Goal: Information Seeking & Learning: Learn about a topic

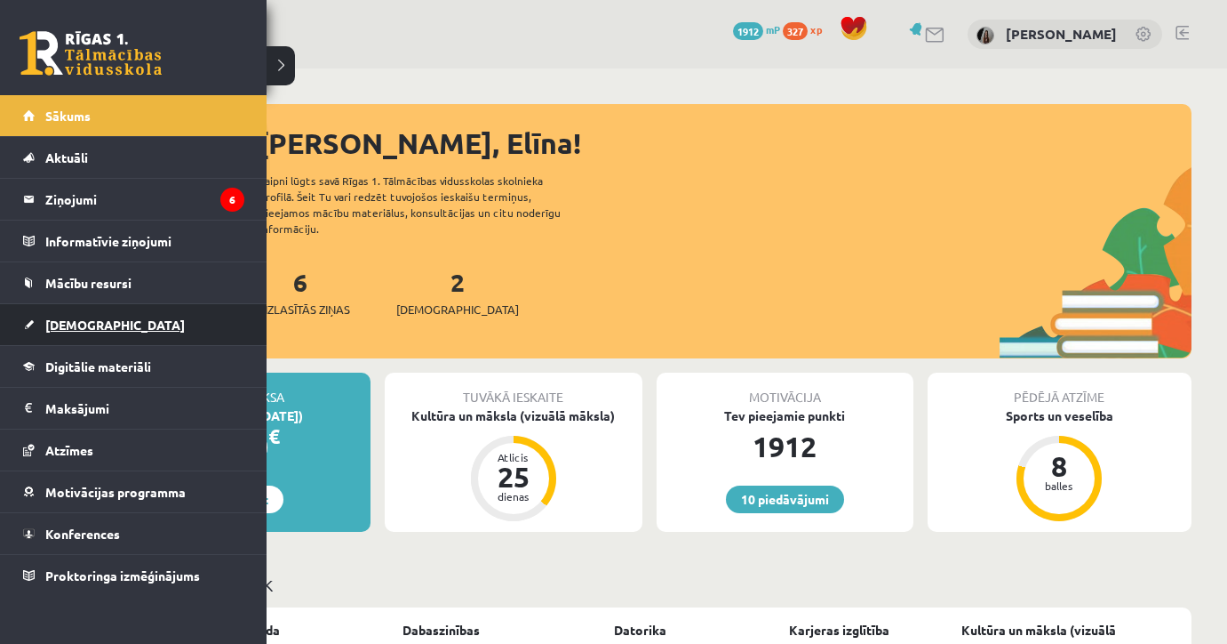
click at [53, 330] on span "[DEMOGRAPHIC_DATA]" at bounding box center [115, 324] width 140 height 16
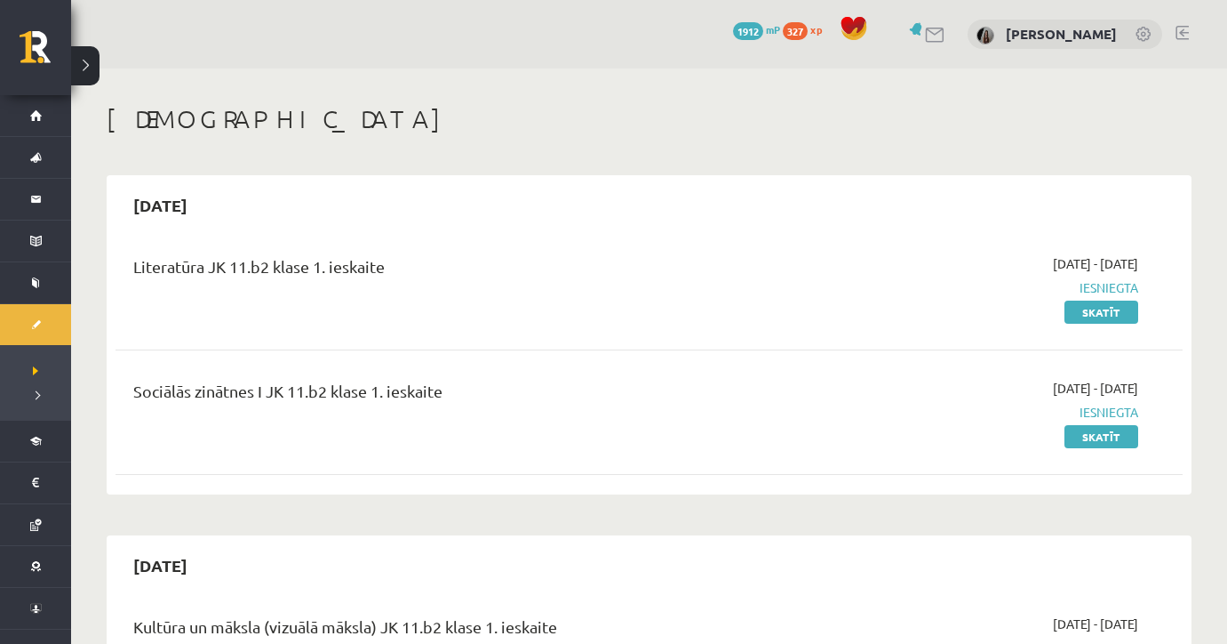
drag, startPoint x: 1227, startPoint y: 28, endPoint x: 1230, endPoint y: 60, distance: 32.2
click at [1227, 60] on html "10 Dāvanas 1912 mP 327 xp [PERSON_NAME] Sākums Aktuāli Kā mācīties eSKOLĀ Konta…" at bounding box center [613, 322] width 1227 height 644
click at [1203, 60] on div "10 Dāvanas 1912 mP 327 xp [PERSON_NAME]" at bounding box center [649, 34] width 1156 height 68
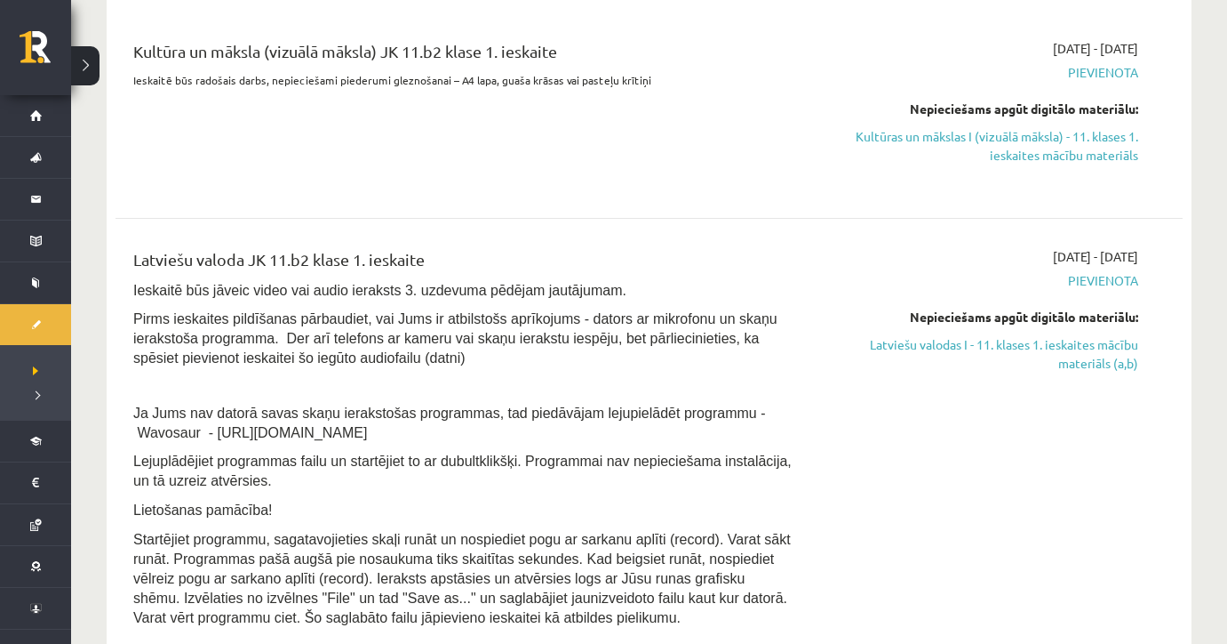
scroll to position [620, 0]
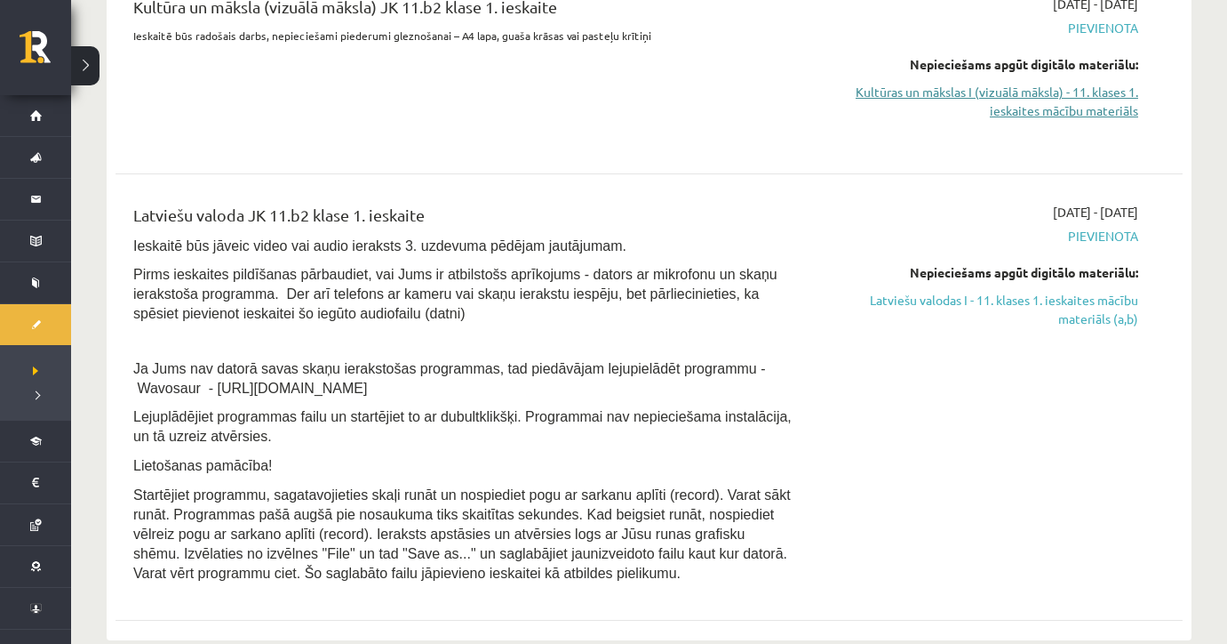
click at [1017, 91] on link "Kultūras un mākslas I (vizuālā māksla) - 11. klases 1. ieskaites mācību materiā…" at bounding box center [979, 101] width 317 height 37
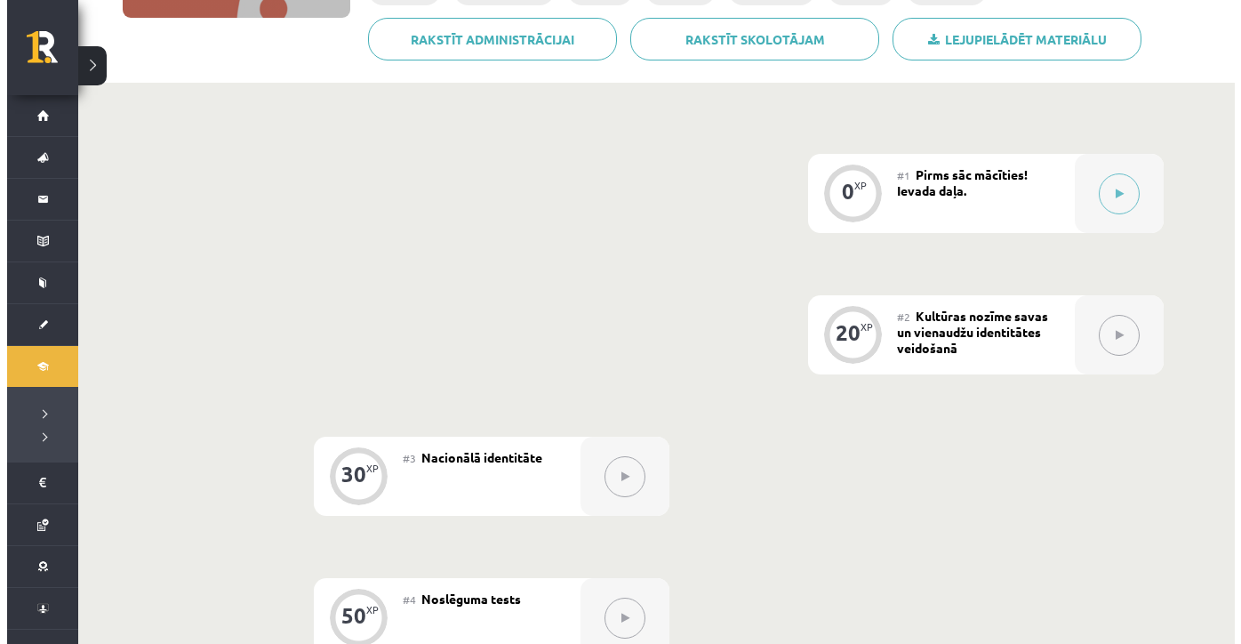
scroll to position [396, 0]
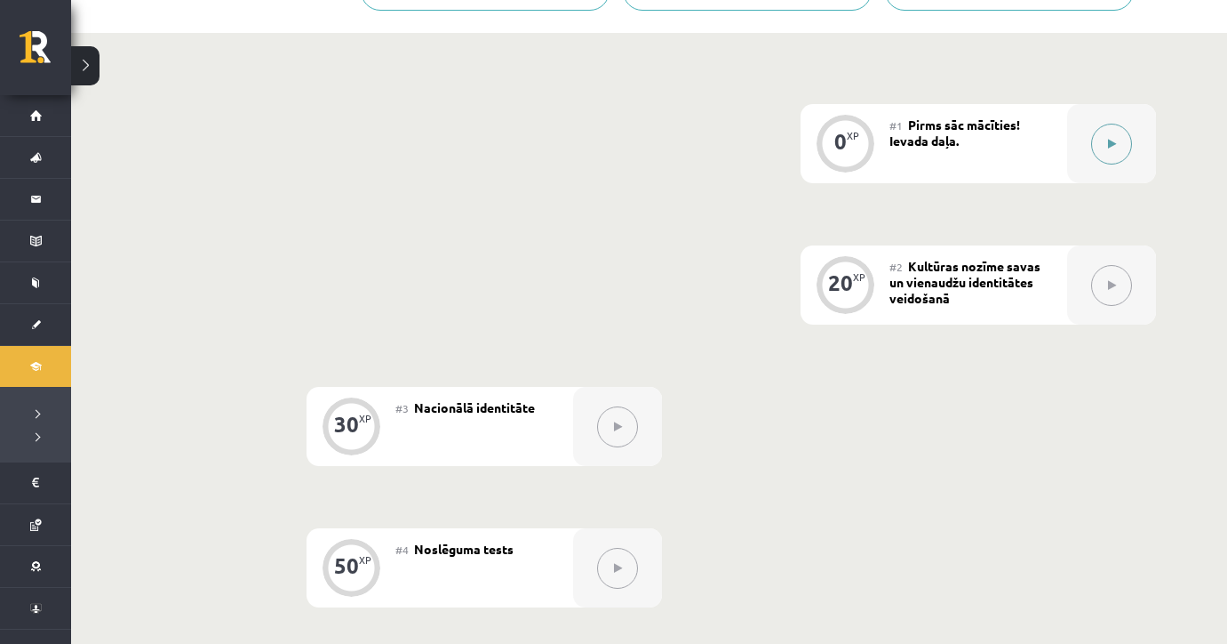
click at [1113, 141] on icon at bounding box center [1112, 144] width 8 height 11
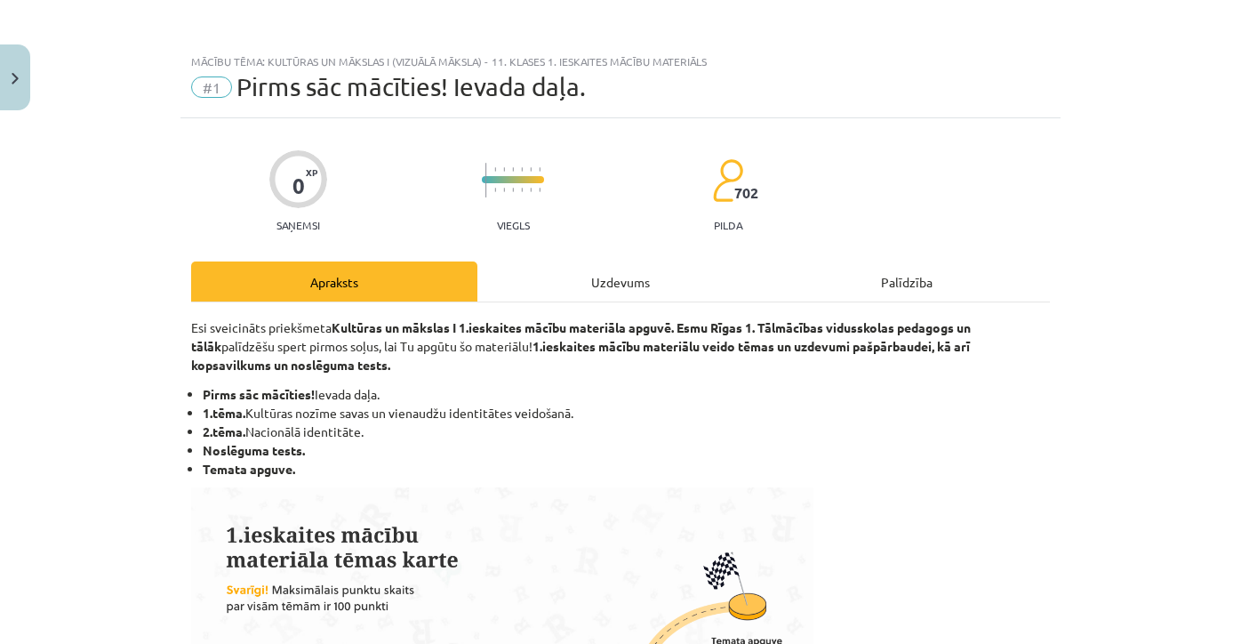
click at [612, 295] on div "Uzdevums" at bounding box center [620, 281] width 286 height 40
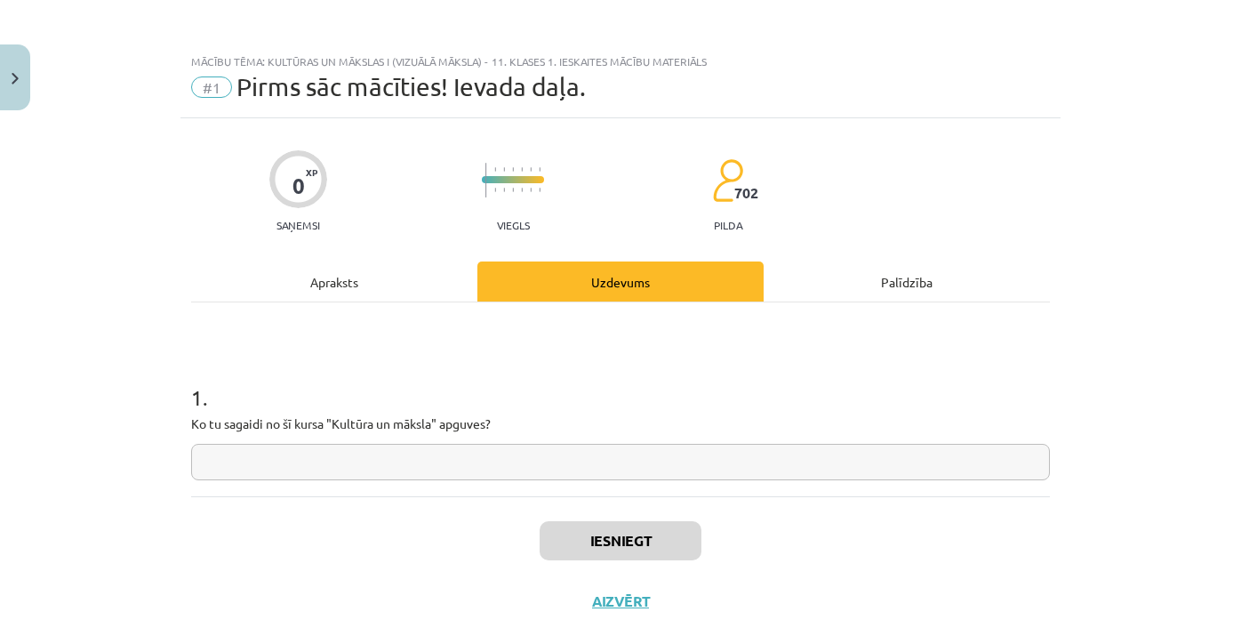
scroll to position [35, 0]
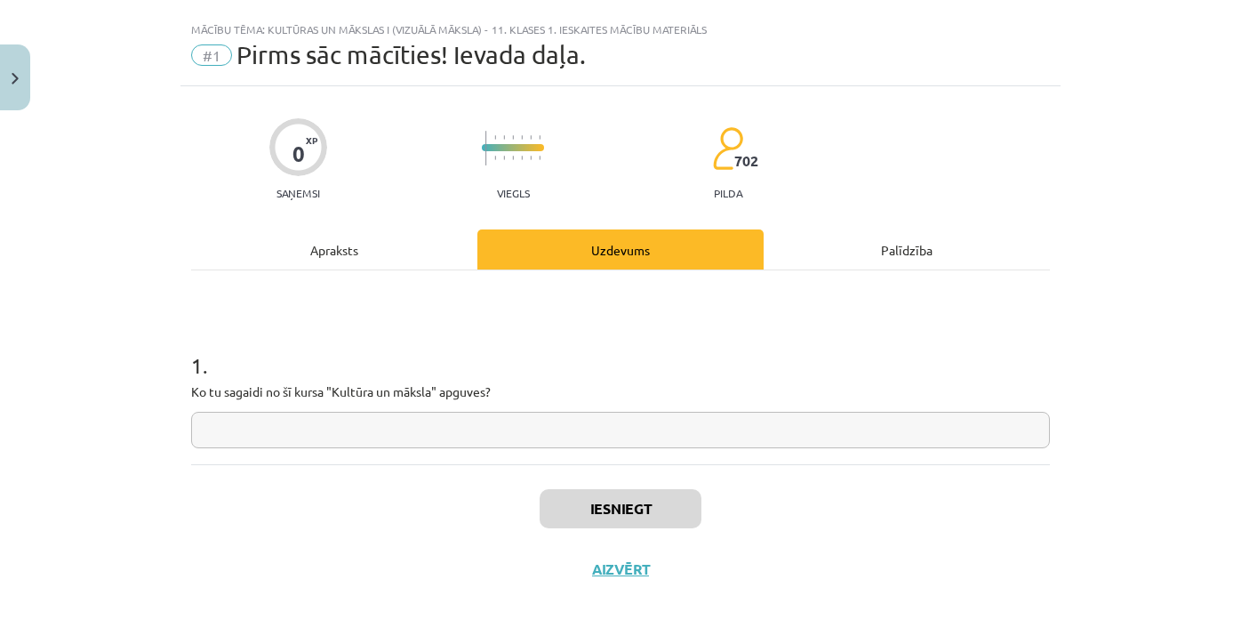
click at [375, 430] on input "text" at bounding box center [620, 430] width 859 height 36
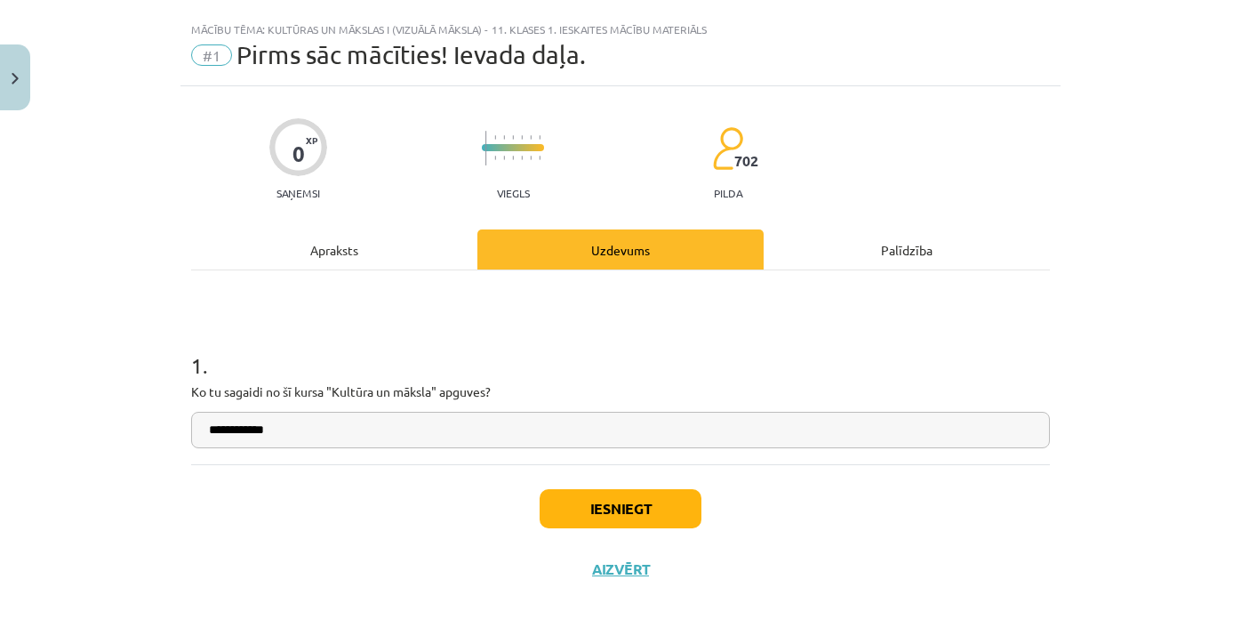
type input "**********"
click at [649, 500] on button "Iesniegt" at bounding box center [621, 508] width 162 height 39
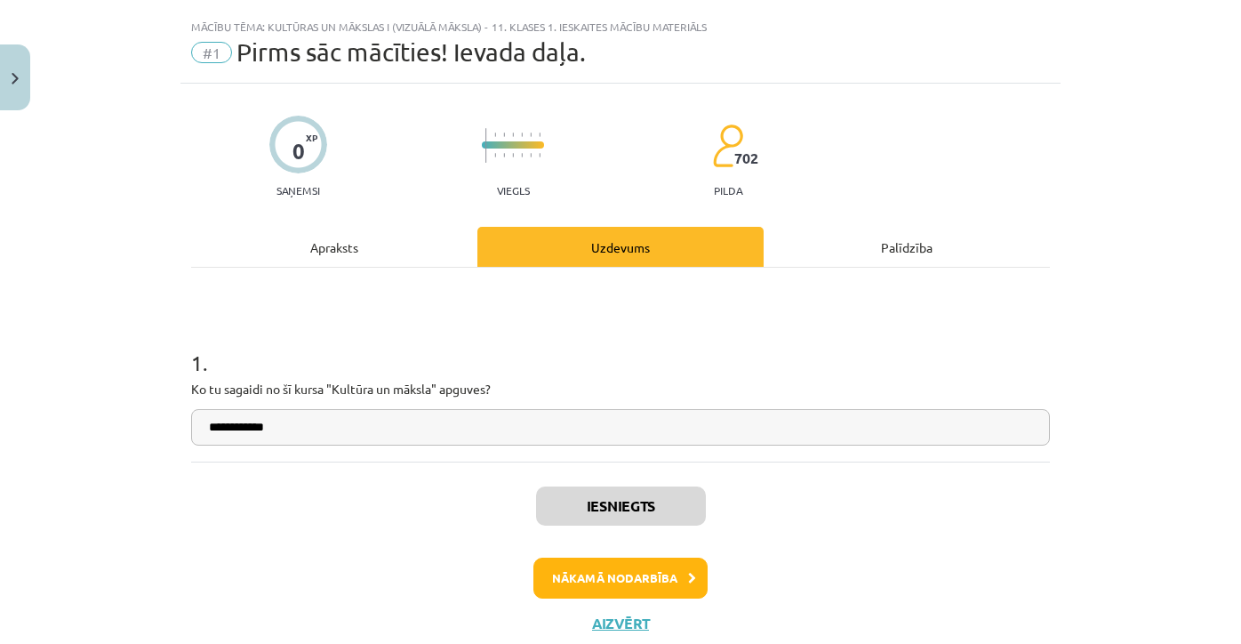
click at [588, 574] on button "Nākamā nodarbība" at bounding box center [620, 577] width 174 height 41
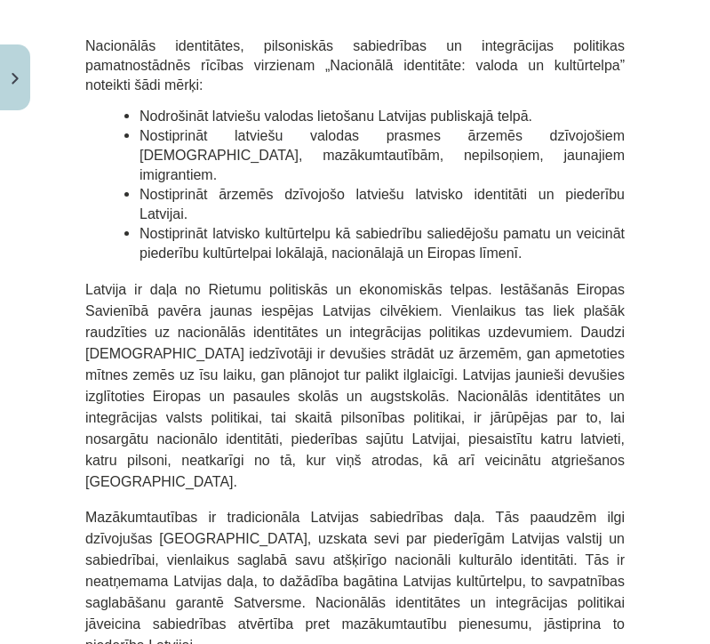
scroll to position [1073, 0]
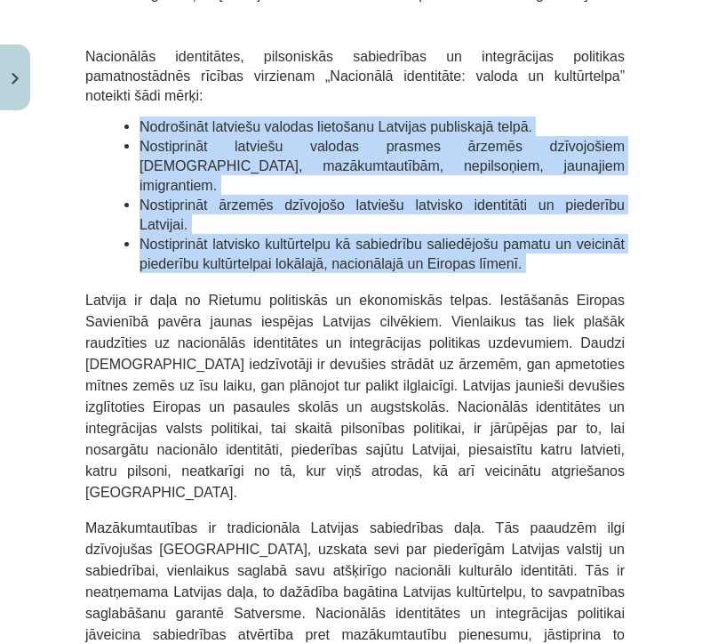
drag, startPoint x: 139, startPoint y: 119, endPoint x: 572, endPoint y: 259, distance: 454.8
copy div "Nodrošināt latviešu valodas lietošanu Latvijas publiskajā telpā. Nostiprināt la…"
click at [633, 384] on div "Mācību tēma: Kultūras un mākslas i (vizuālā māksla) - 11. klases 1. ieskaites m…" at bounding box center [355, 322] width 710 height 644
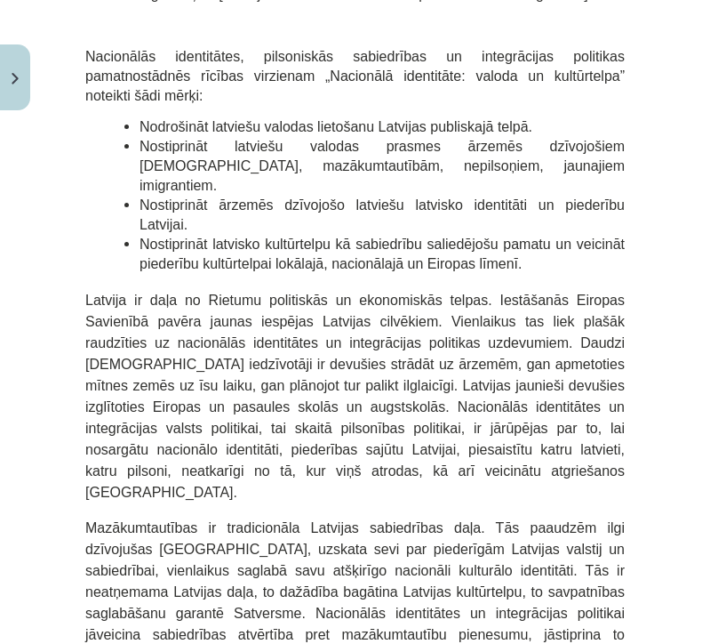
click at [633, 384] on div "Mācību tēma: Kultūras un mākslas i (vizuālā māksla) - 11. klases 1. ieskaites m…" at bounding box center [355, 322] width 710 height 644
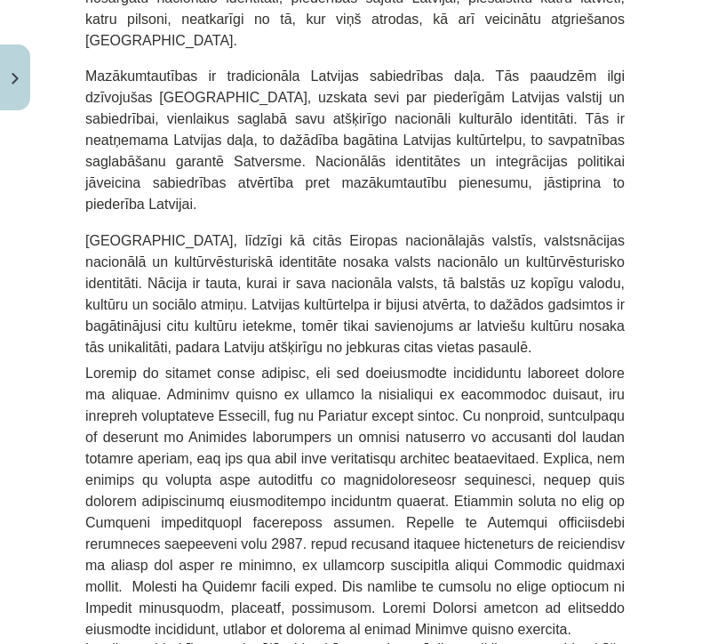
scroll to position [1535, 0]
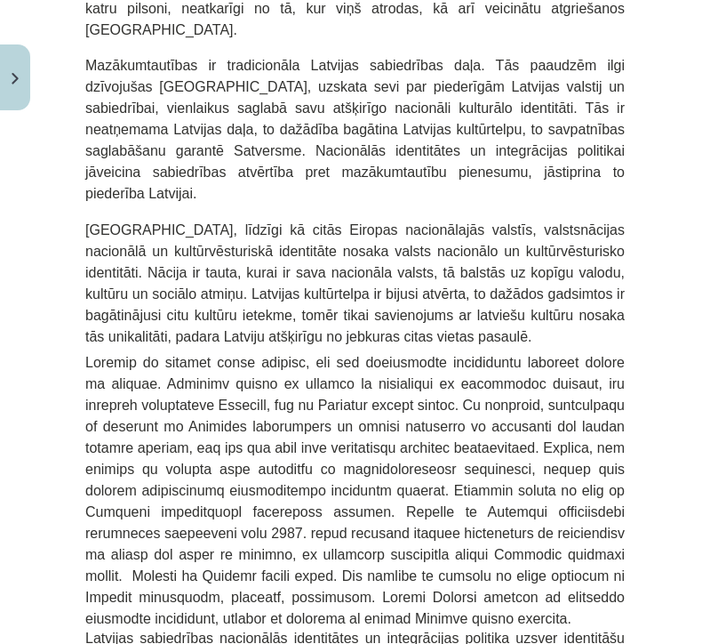
click at [652, 317] on div "Mācību tēma: Kultūras un mākslas i (vizuālā māksla) - 11. klases 1. ieskaites m…" at bounding box center [355, 322] width 710 height 644
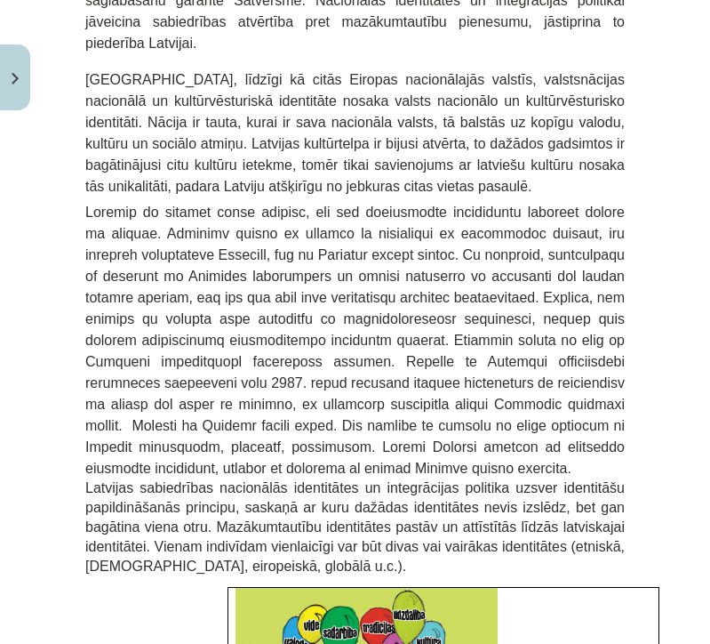
scroll to position [1665, 0]
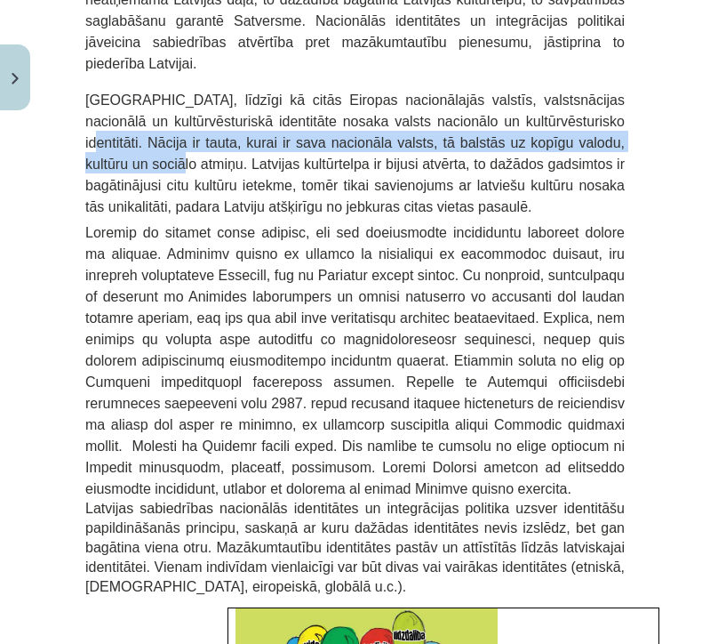
drag, startPoint x: 83, startPoint y: 98, endPoint x: 205, endPoint y: 116, distance: 124.1
copy span "Nācija ir tauta, kurai ir sava nacionāla valsts, tā balstās uz kopīgu valodu, k…"
click at [633, 387] on div "Mācību tēma: Kultūras un mākslas i (vizuālā māksla) - 11. klases 1. ieskaites m…" at bounding box center [355, 322] width 710 height 644
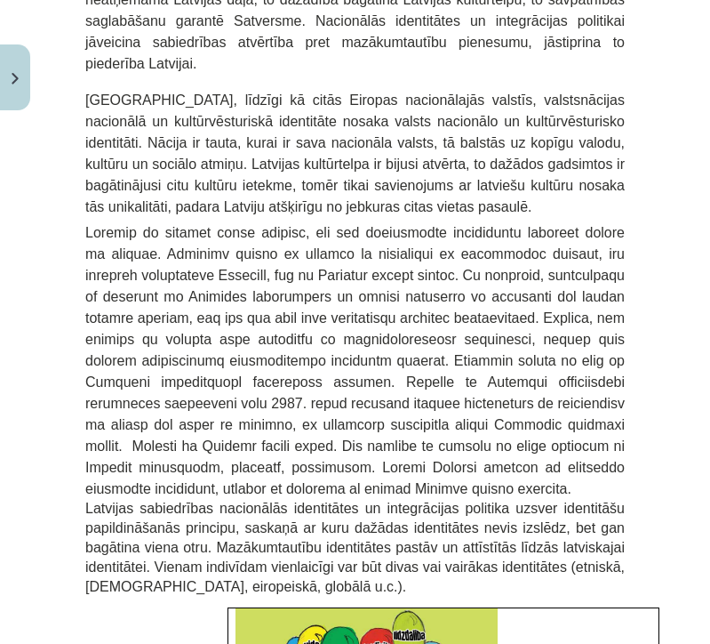
click at [633, 387] on div "Mācību tēma: Kultūras un mākslas i (vizuālā māksla) - 11. klases 1. ieskaites m…" at bounding box center [355, 322] width 710 height 644
click at [480, 335] on span at bounding box center [355, 360] width 540 height 271
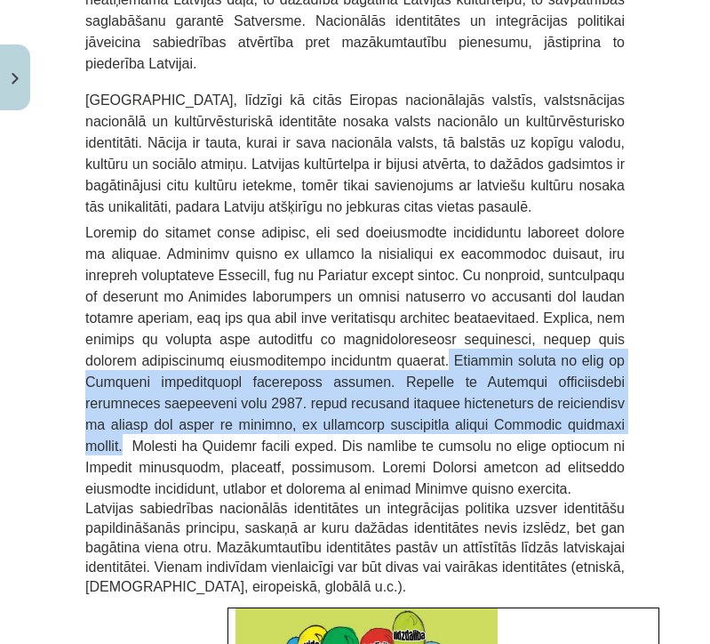
drag, startPoint x: 444, startPoint y: 315, endPoint x: 564, endPoint y: 378, distance: 134.8
click at [564, 378] on span at bounding box center [355, 360] width 540 height 271
copy span "Latviešu valoda ir daļa no Latvijas stratēģiskās attīstības ietvara. Saskaņā ar…"
click at [624, 475] on div "Mācību tēma: Kultūras un mākslas i (vizuālā māksla) - 11. klases 1. ieskaites m…" at bounding box center [355, 322] width 710 height 644
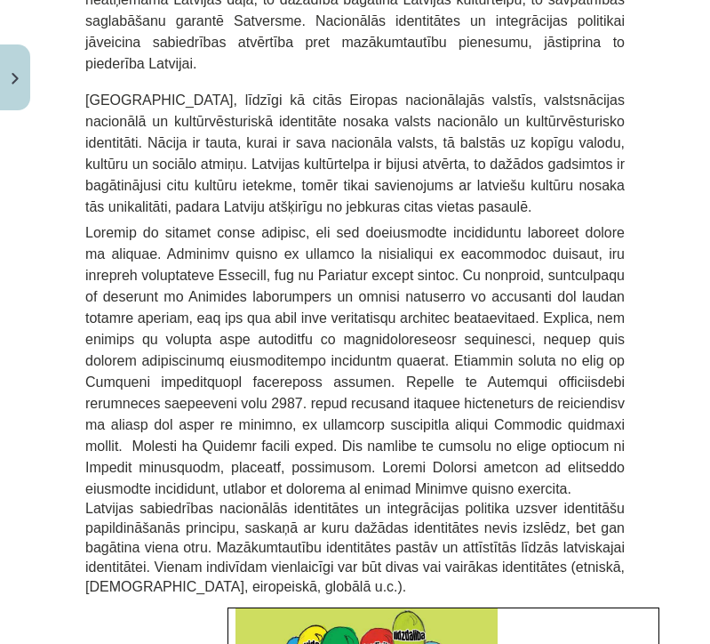
click at [624, 475] on div "Mācību tēma: Kultūras un mākslas i (vizuālā māksla) - 11. klases 1. ieskaites m…" at bounding box center [355, 322] width 710 height 644
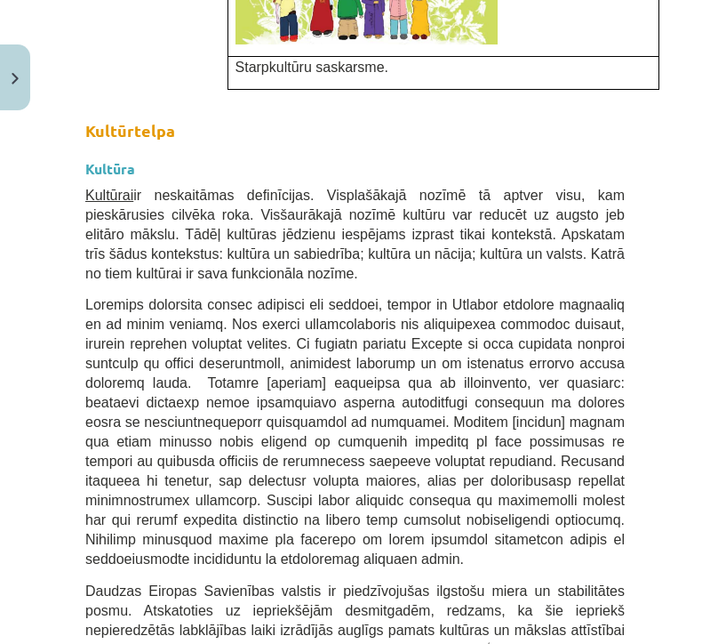
scroll to position [2437, 0]
